Goal: Task Accomplishment & Management: Manage account settings

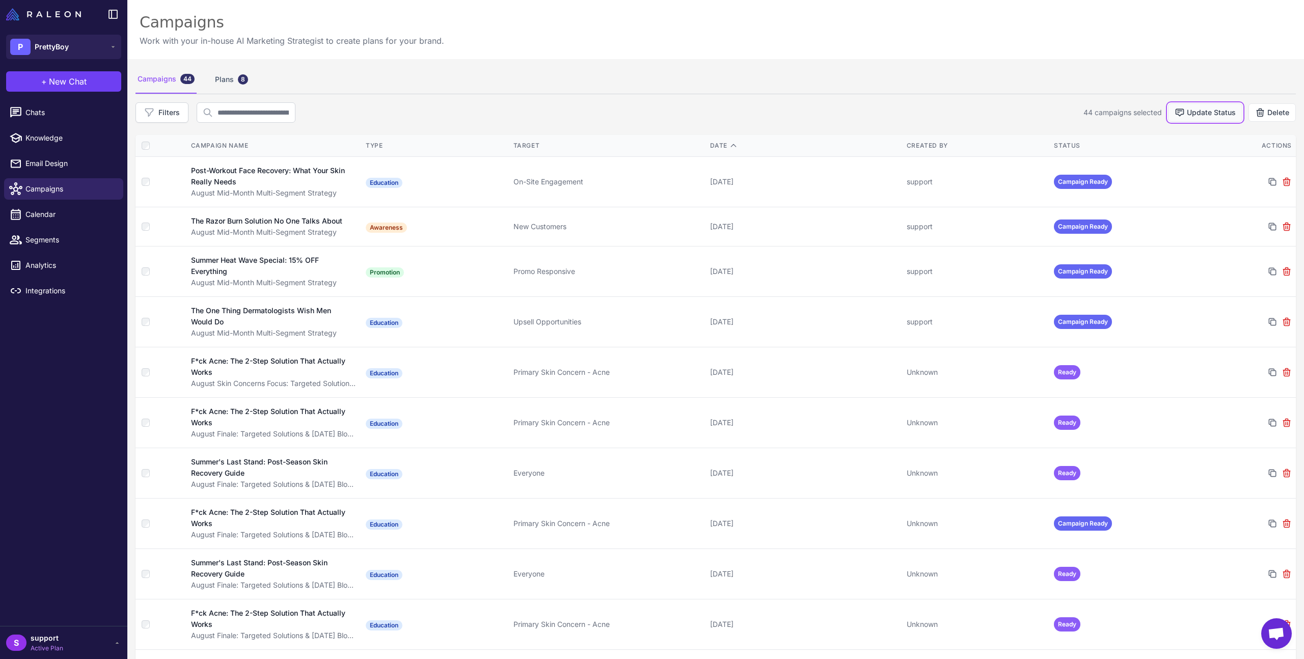
click at [1186, 108] on button "Update Status" at bounding box center [1205, 112] width 74 height 18
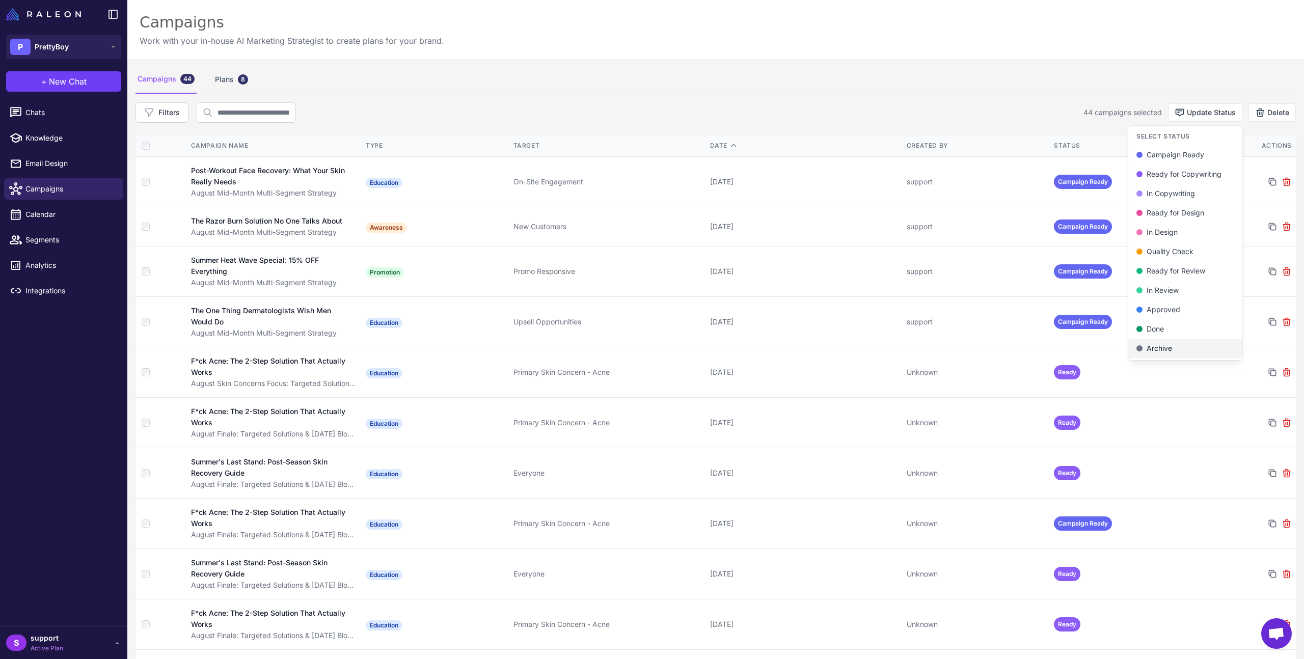
click at [1170, 344] on div "Archive" at bounding box center [1186, 348] width 98 height 11
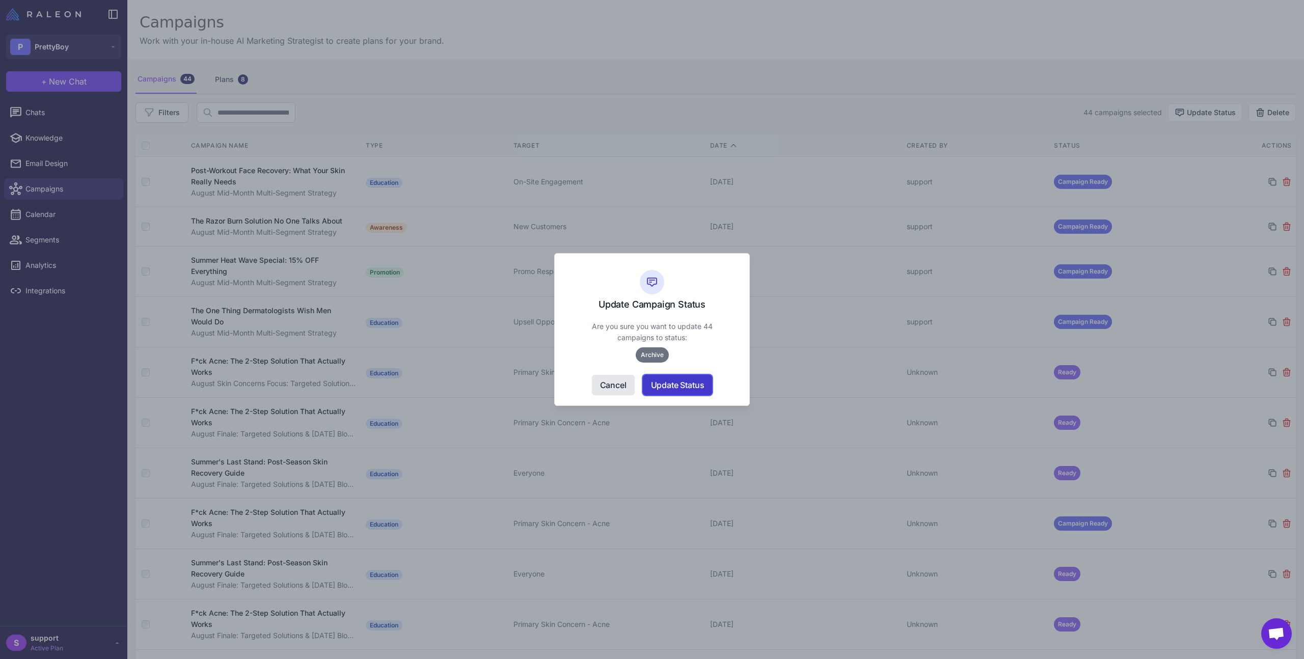
click at [679, 392] on button "Update Status" at bounding box center [678, 385] width 70 height 20
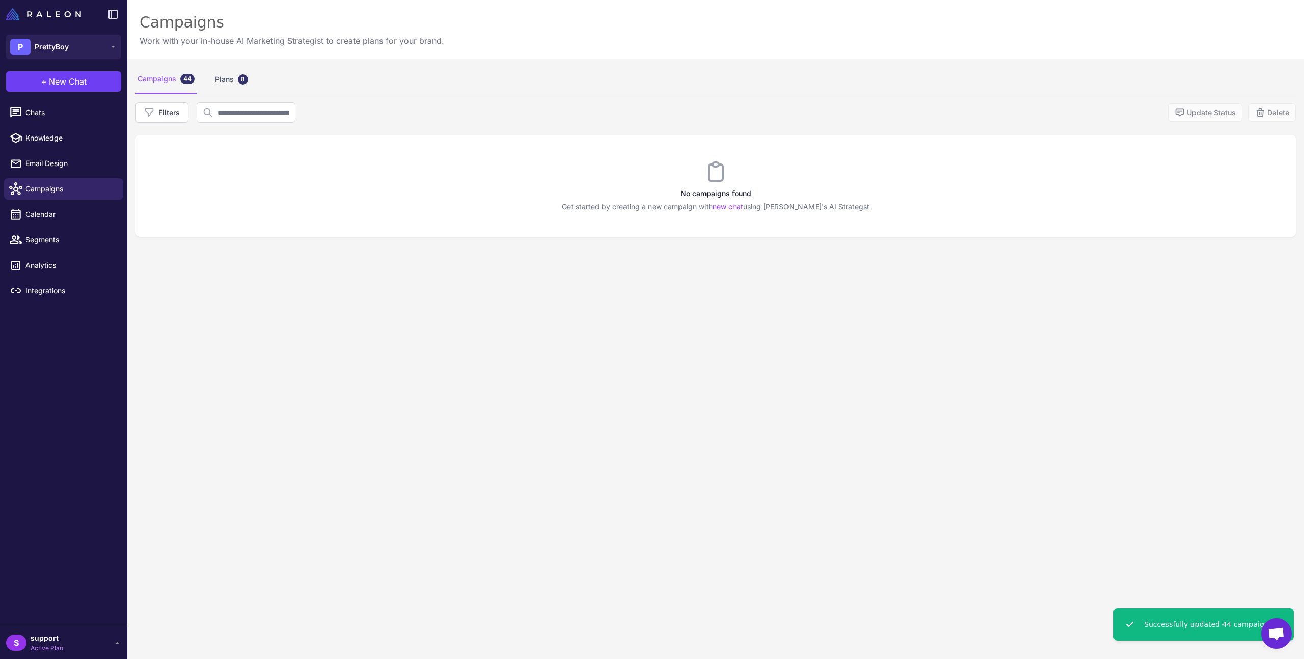
click at [685, 385] on div "Campaigns 44 Plans 8 Filters Update Status Delete No campaigns found Get starte…" at bounding box center [715, 388] width 1177 height 659
click at [213, 83] on div "Plans 8" at bounding box center [231, 79] width 37 height 29
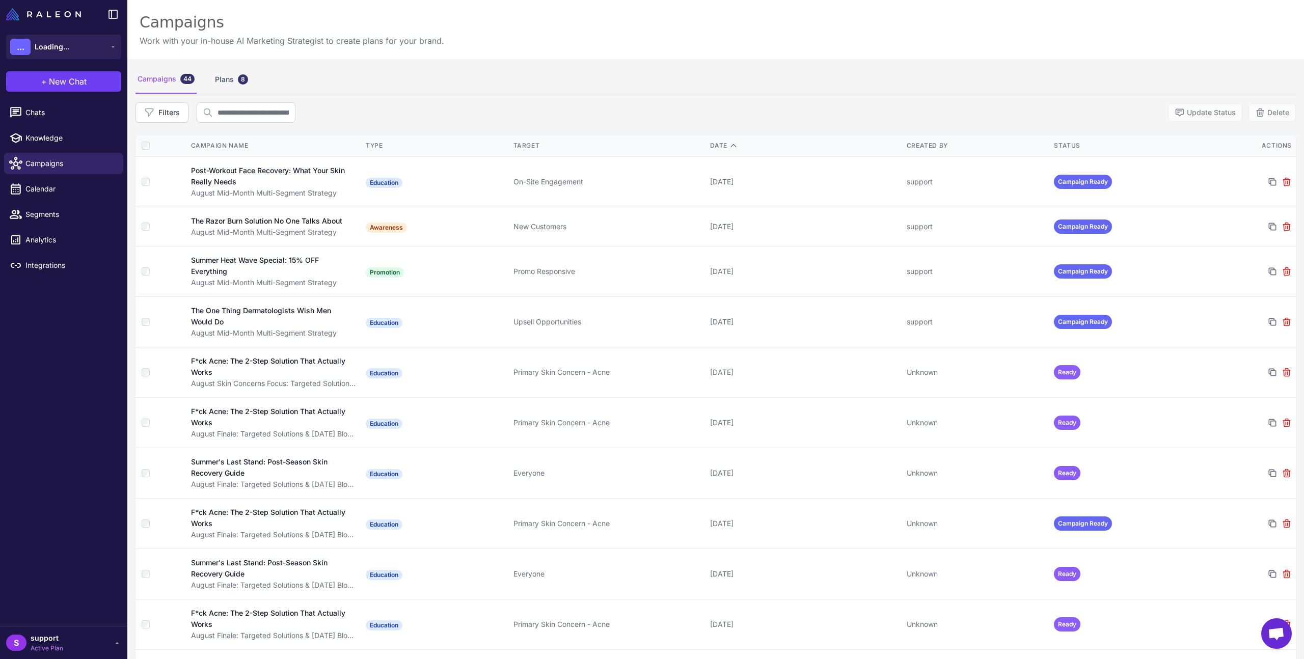
click at [611, 73] on div "Campaigns 44 Plans 8" at bounding box center [716, 79] width 1161 height 29
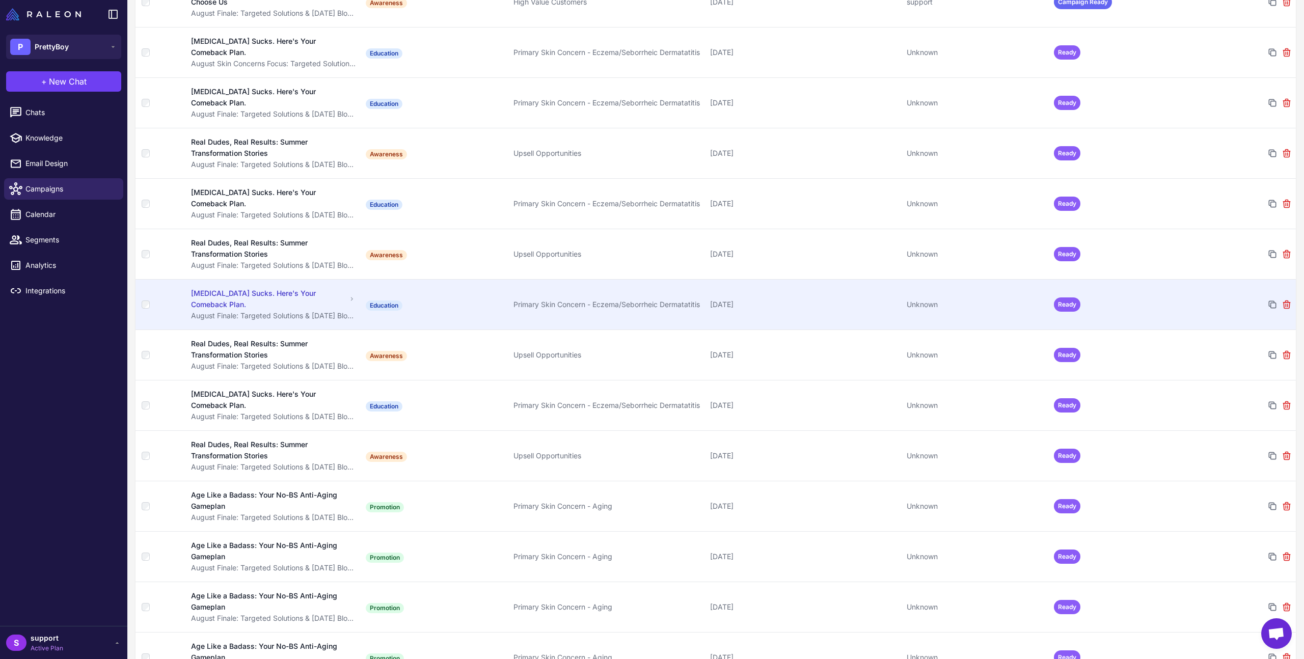
scroll to position [1601, 0]
